Goal: Communication & Community: Share content

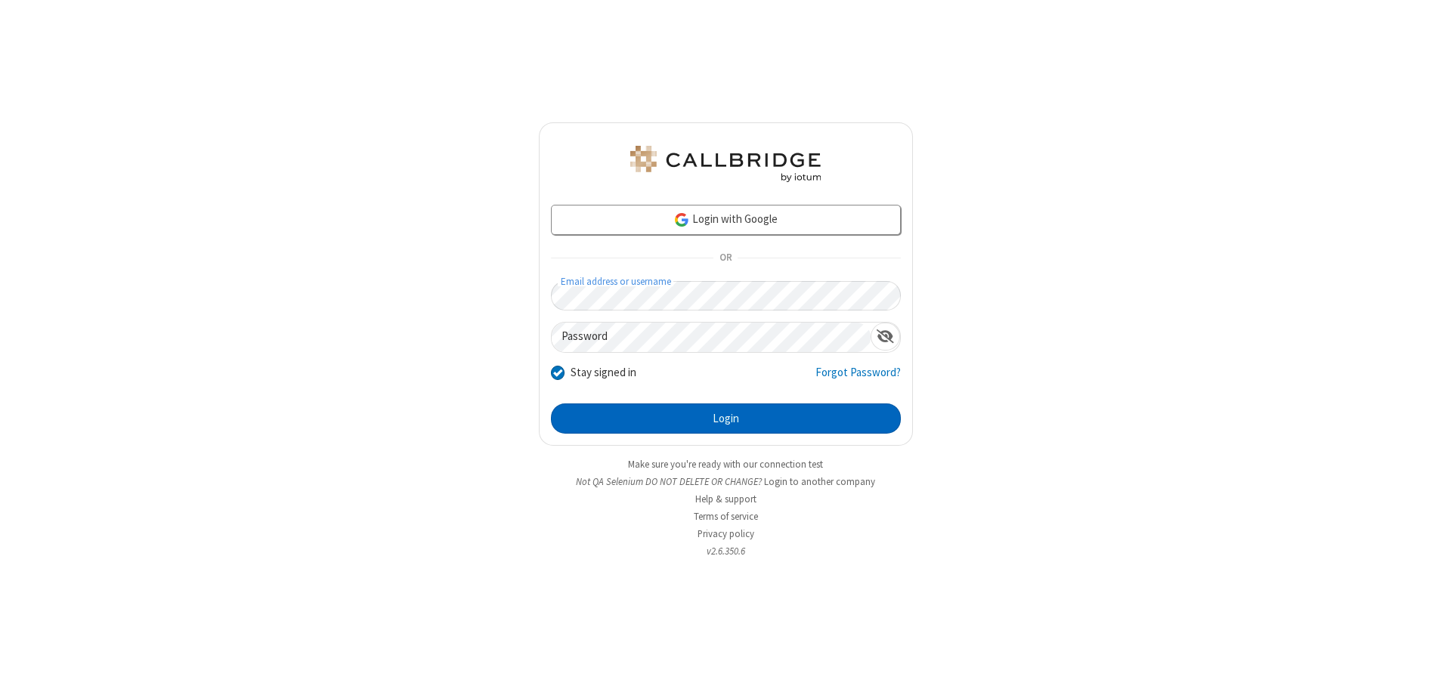
click at [726, 419] on button "Login" at bounding box center [726, 419] width 350 height 30
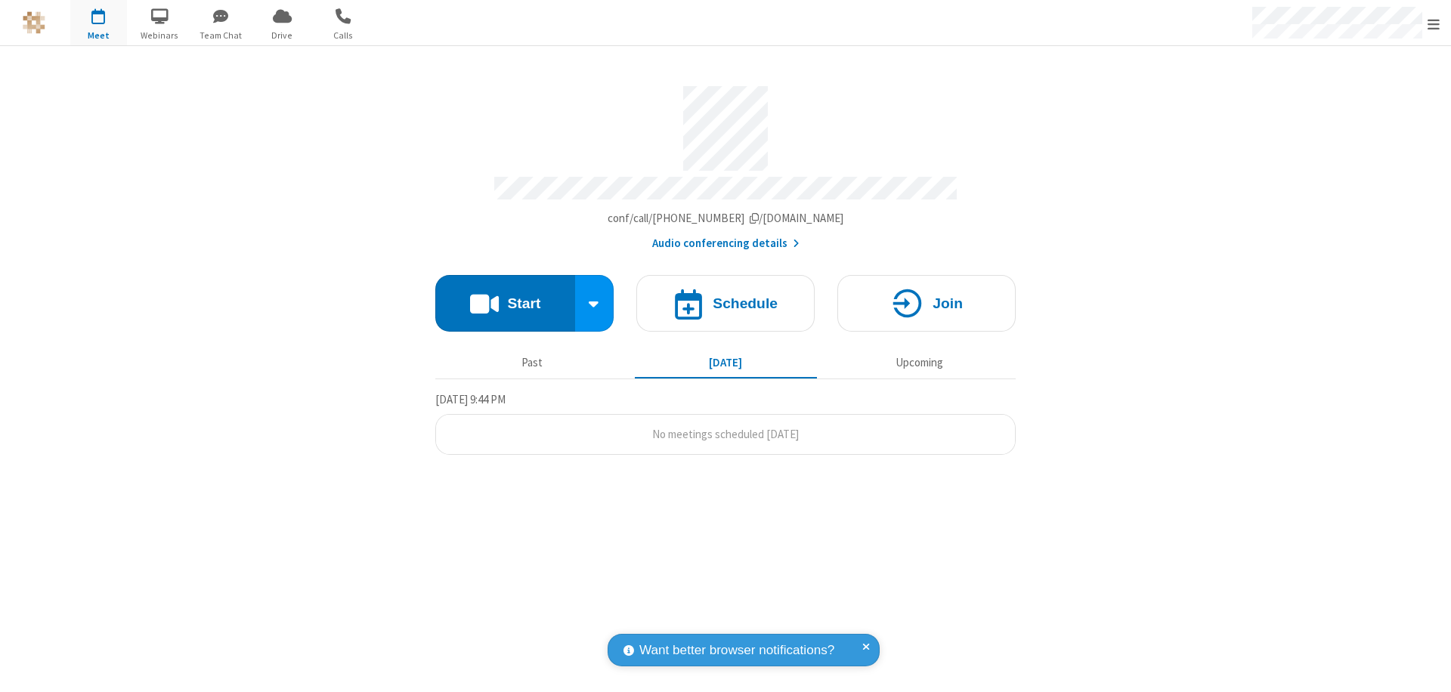
click at [505, 296] on button "Start" at bounding box center [505, 303] width 140 height 57
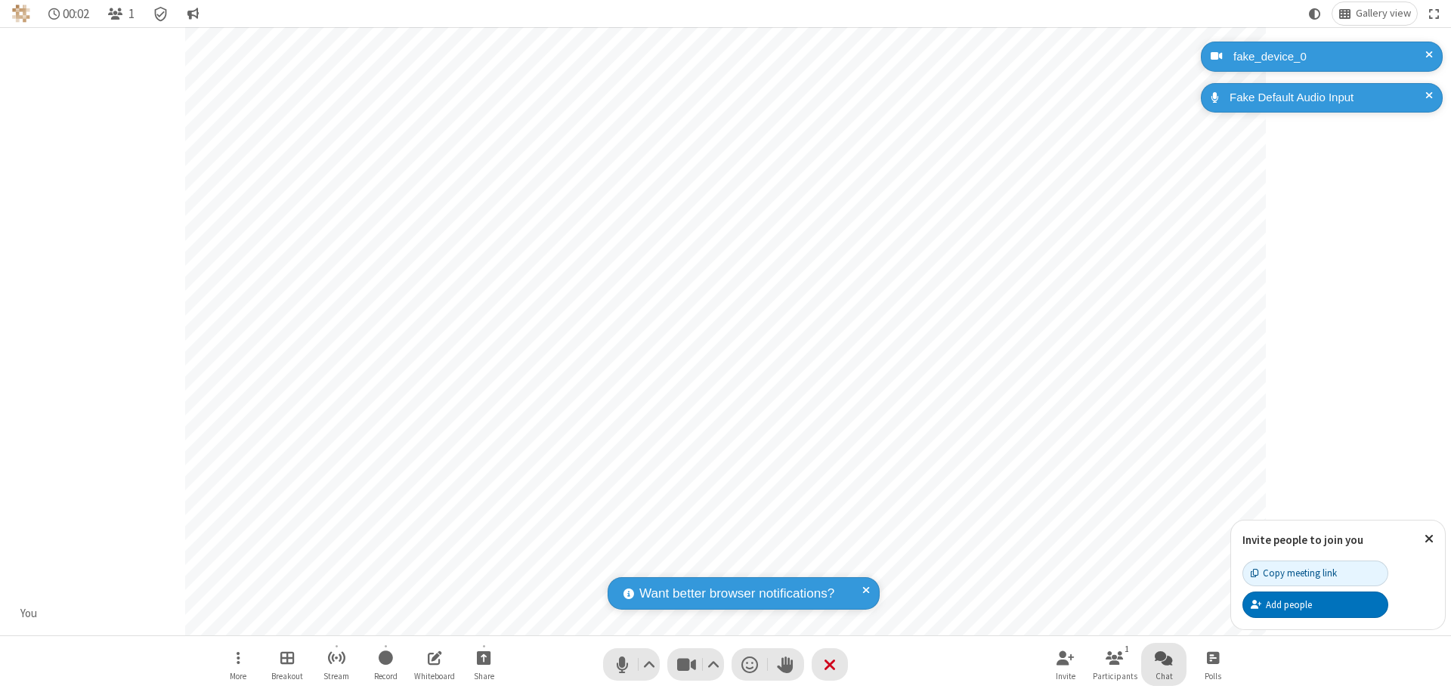
click at [1164, 658] on span "Open chat" at bounding box center [1164, 657] width 18 height 19
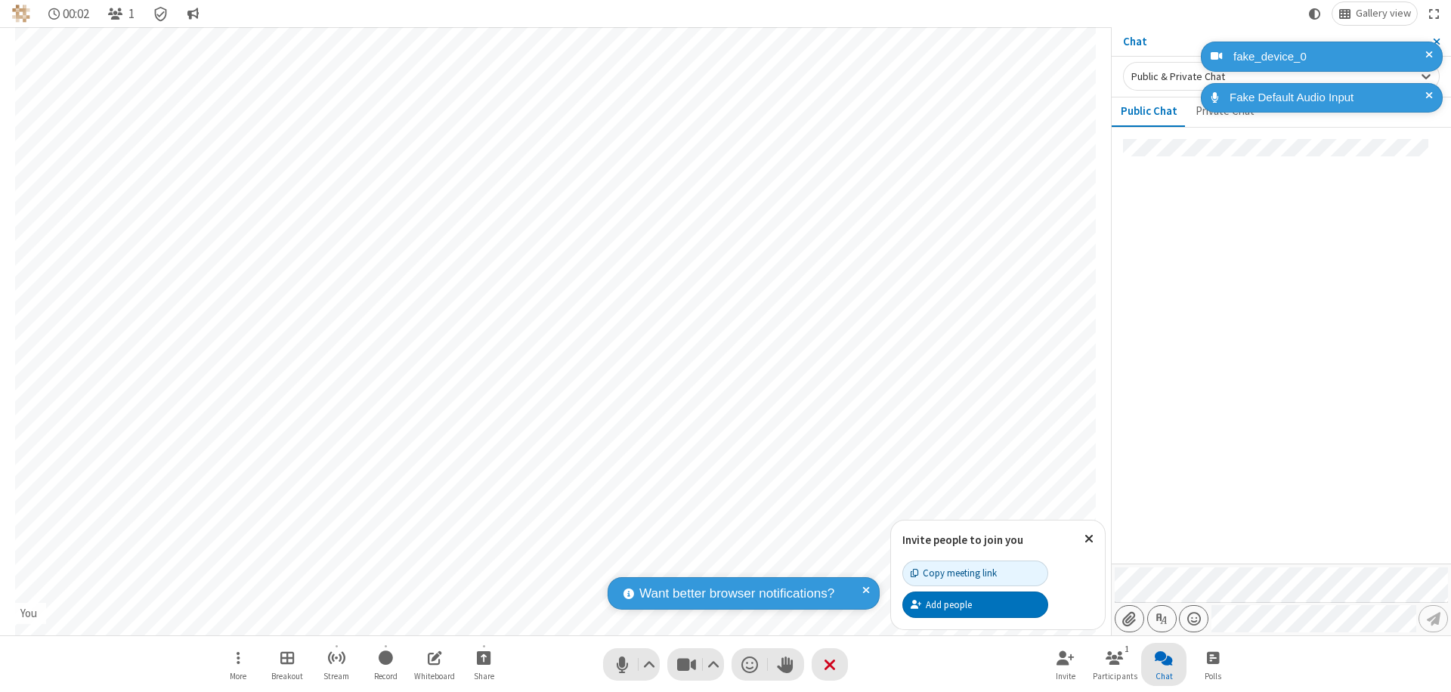
type input "C:\fakepath\doc_test.docx"
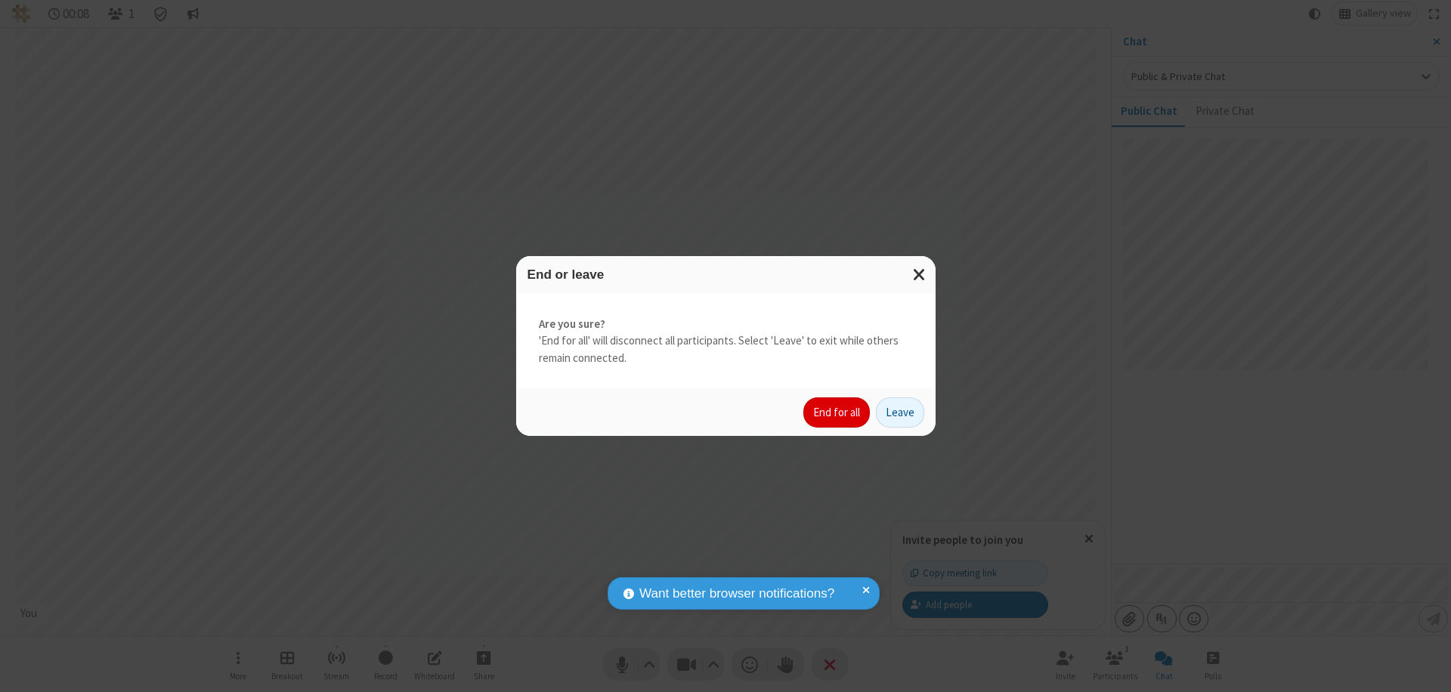
click at [837, 413] on button "End for all" at bounding box center [836, 413] width 67 height 30
